Goal: Check status: Check status

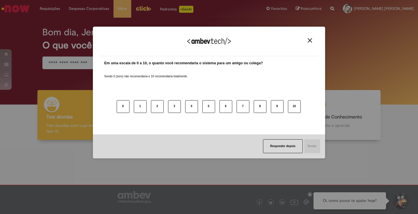
click at [307, 39] on img "Close" at bounding box center [309, 40] width 4 height 4
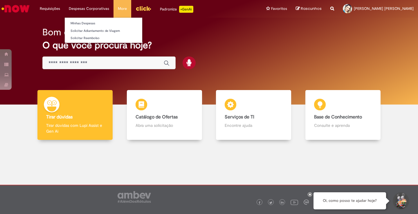
click at [95, 11] on li "Despesas Corporativas Minhas Despesas Solicitar Adiantamento de Viagem Solicita…" at bounding box center [88, 8] width 49 height 17
click at [88, 22] on link "Minhas Despesas" at bounding box center [103, 23] width 77 height 6
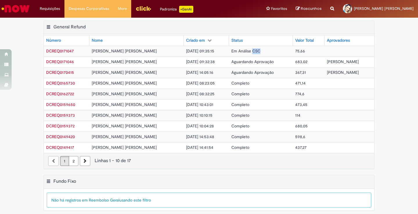
drag, startPoint x: 240, startPoint y: 51, endPoint x: 247, endPoint y: 52, distance: 7.5
click at [247, 52] on span "Em Análise CSC" at bounding box center [245, 50] width 29 height 5
click at [262, 55] on td "Em Análise CSC" at bounding box center [261, 51] width 64 height 11
